Goal: Task Accomplishment & Management: Manage account settings

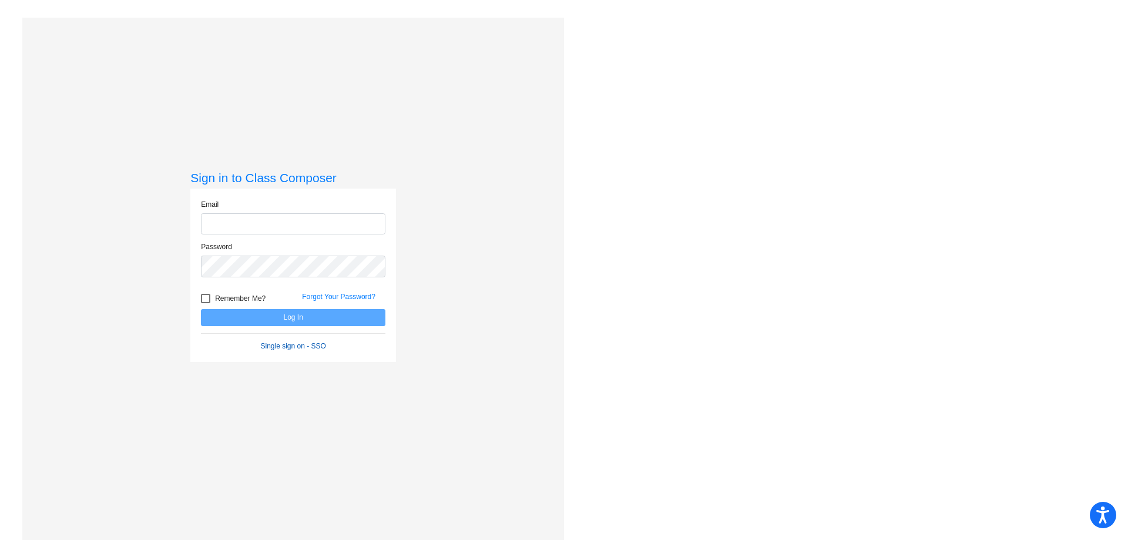
type input "[EMAIL_ADDRESS][PERSON_NAME][DOMAIN_NAME]"
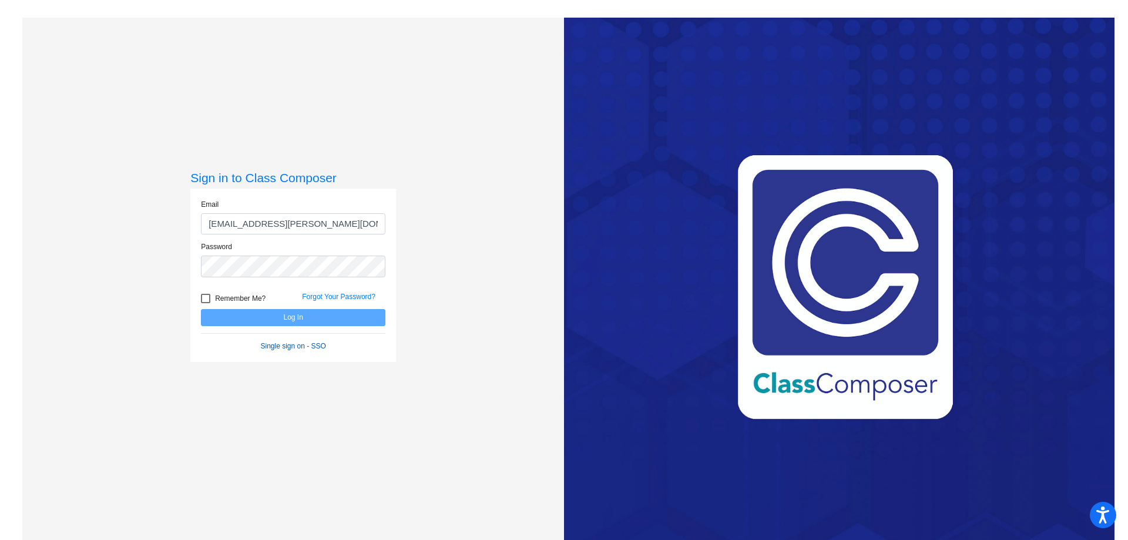
click at [293, 348] on link "Single sign on - SSO" at bounding box center [293, 346] width 65 height 8
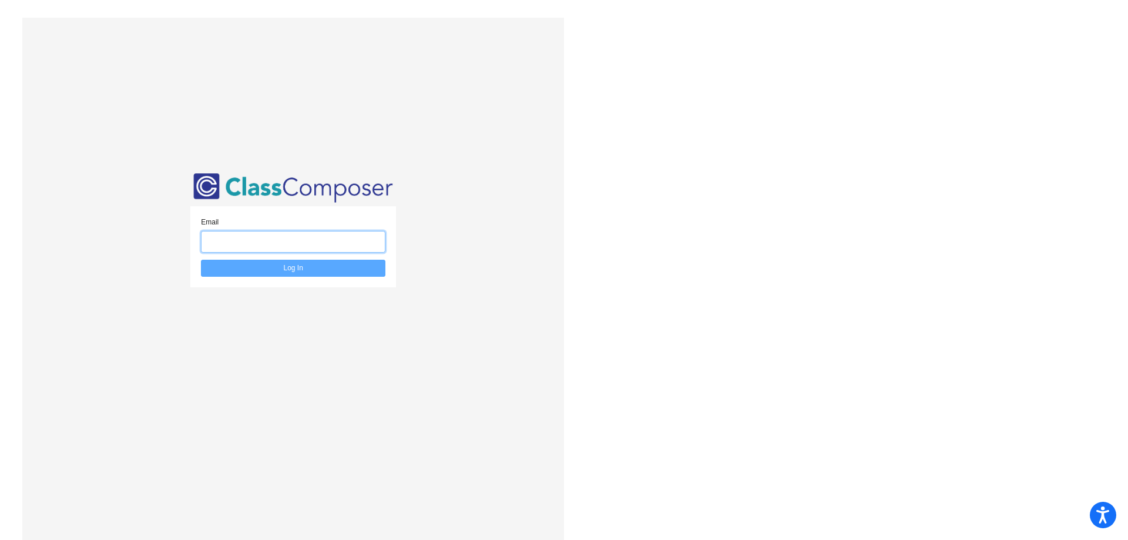
click at [252, 236] on input "email" at bounding box center [293, 242] width 184 height 22
type input "[EMAIL_ADDRESS][PERSON_NAME][DOMAIN_NAME]"
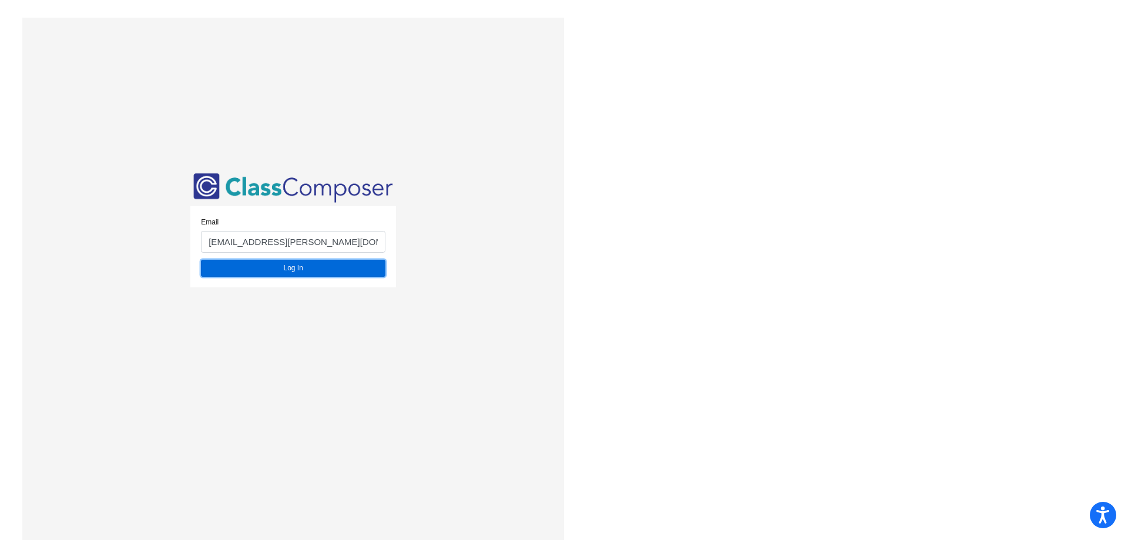
click at [279, 268] on button "Log In" at bounding box center [293, 268] width 184 height 17
click at [292, 270] on button "Log In" at bounding box center [293, 268] width 184 height 17
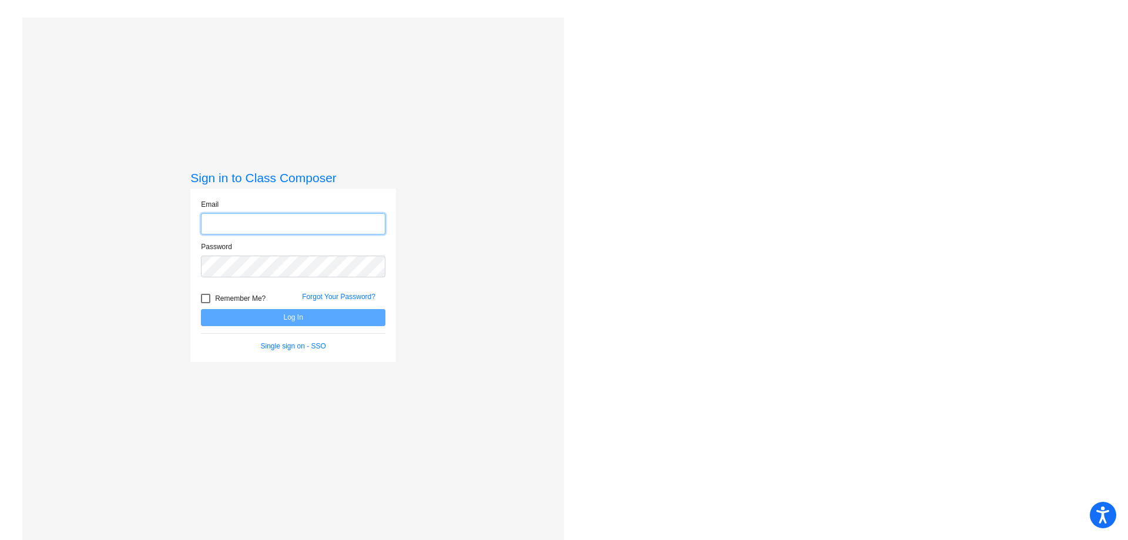
type input "[EMAIL_ADDRESS][PERSON_NAME][DOMAIN_NAME]"
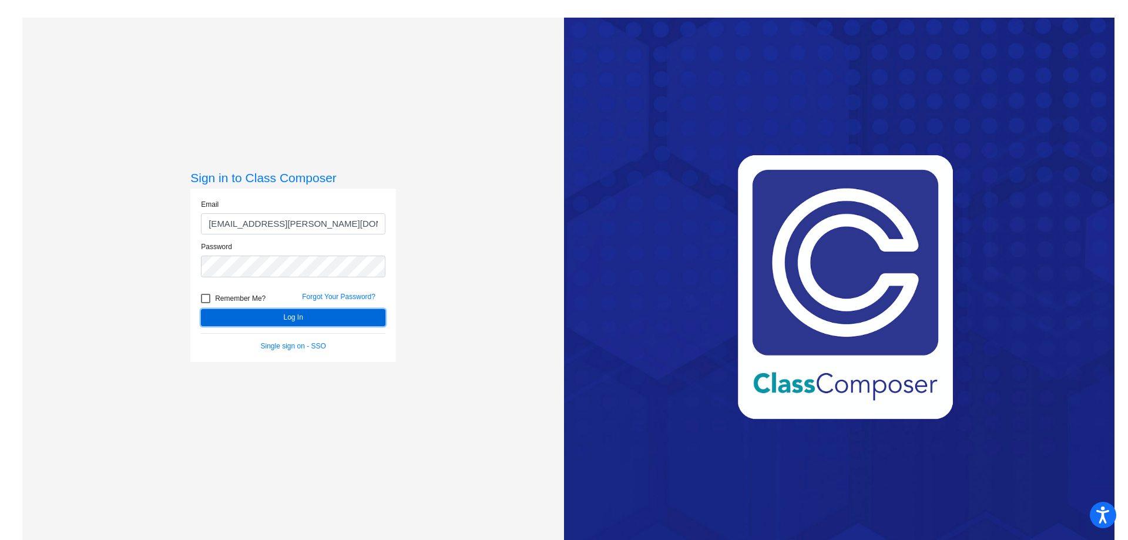
click at [289, 315] on button "Log In" at bounding box center [293, 317] width 184 height 17
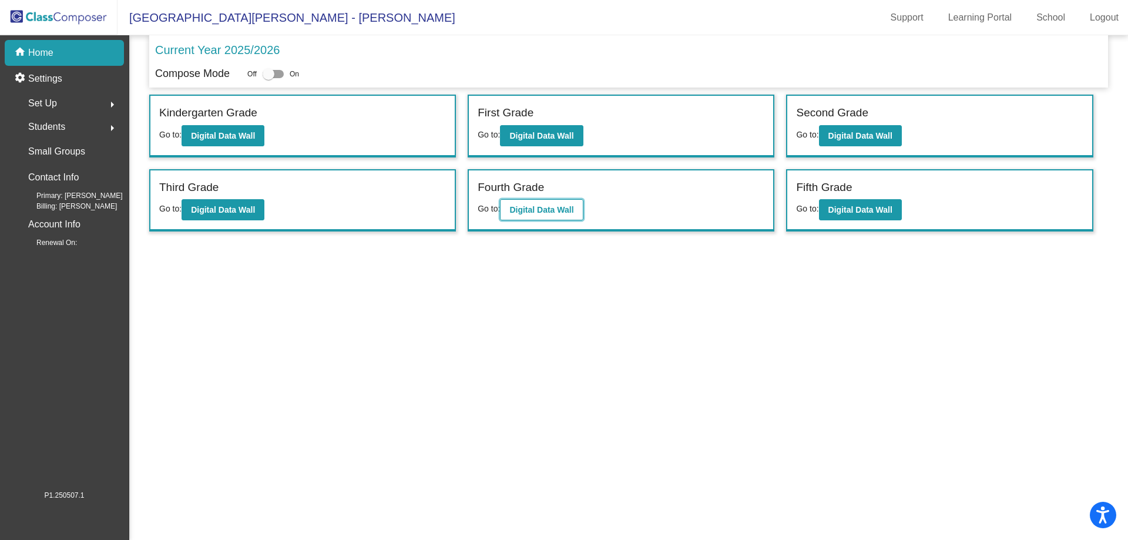
click at [532, 209] on b "Digital Data Wall" at bounding box center [541, 209] width 64 height 9
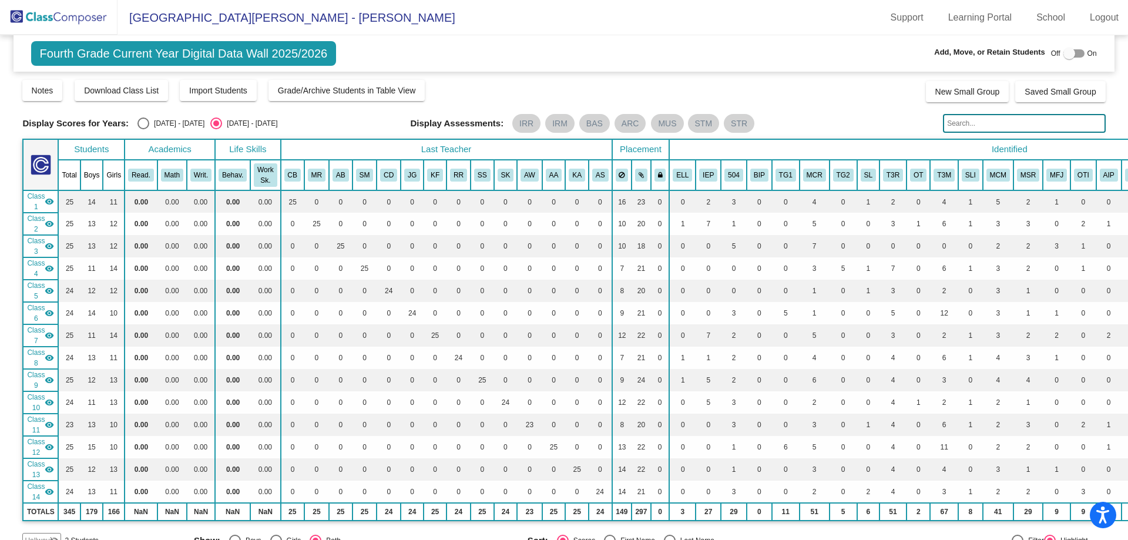
click at [147, 126] on div "Select an option" at bounding box center [143, 123] width 12 height 12
click at [143, 129] on input "[DATE] - [DATE]" at bounding box center [143, 129] width 1 height 1
radio input "true"
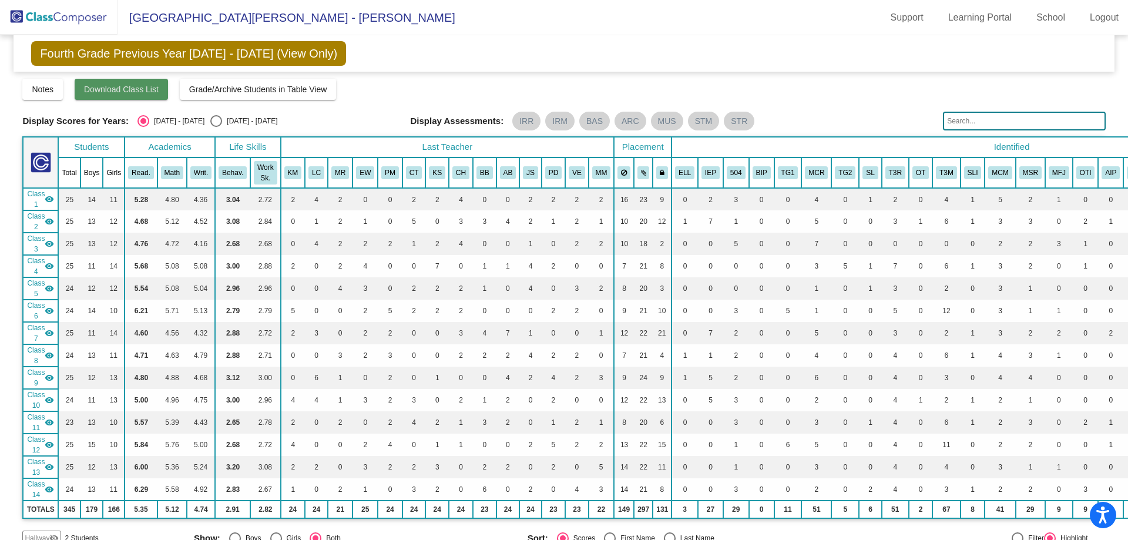
click at [109, 87] on span "Download Class List" at bounding box center [121, 89] width 75 height 9
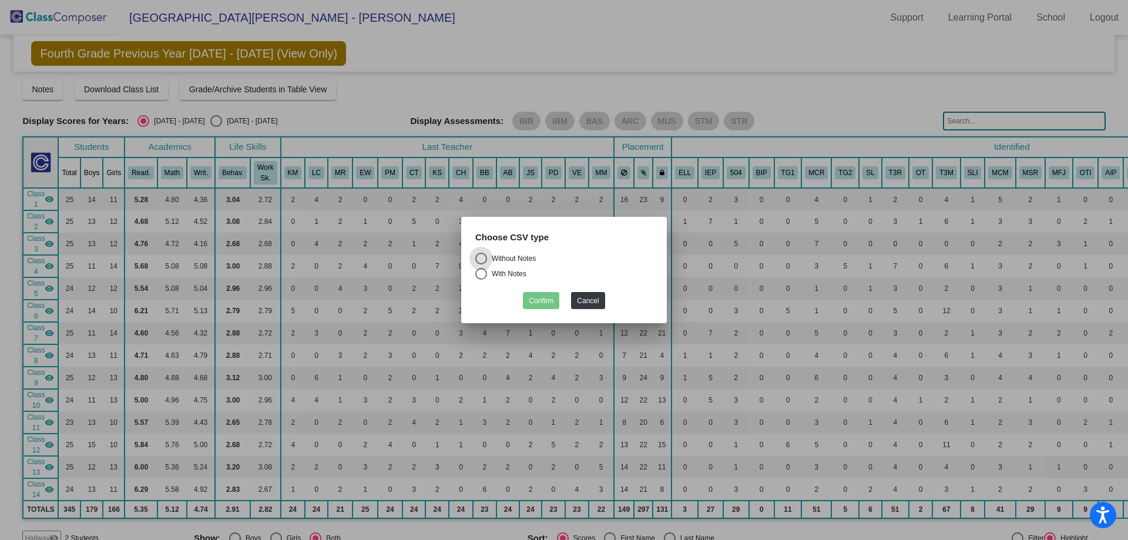
click at [502, 273] on div "With Notes" at bounding box center [506, 273] width 39 height 11
click at [481, 280] on input "With Notes" at bounding box center [481, 280] width 1 height 1
radio input "true"
click at [537, 298] on button "Confirm" at bounding box center [541, 300] width 36 height 17
